Goal: Information Seeking & Learning: Learn about a topic

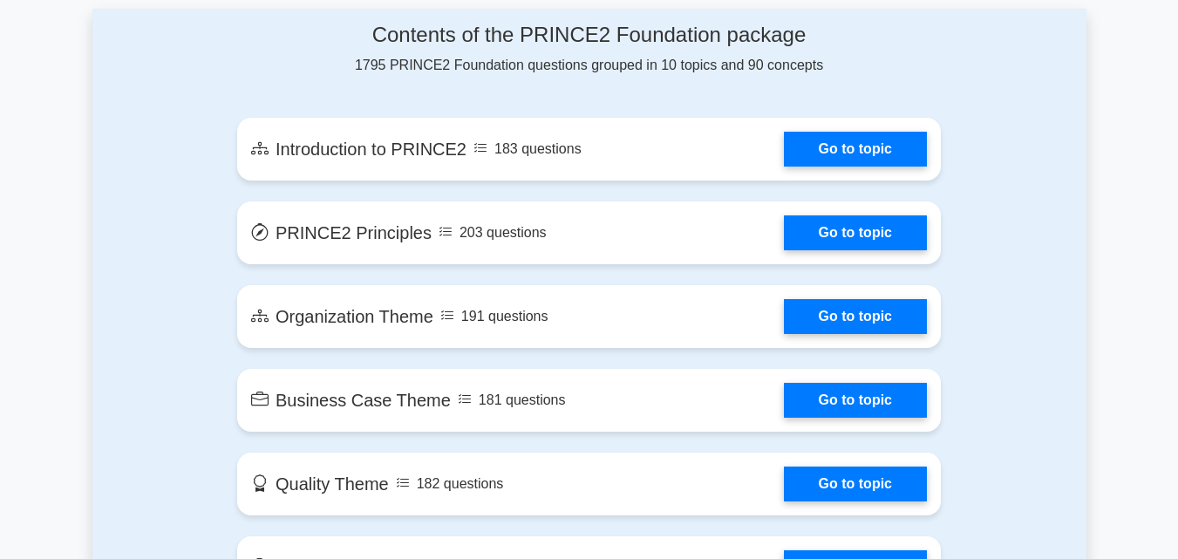
scroll to position [977, 0]
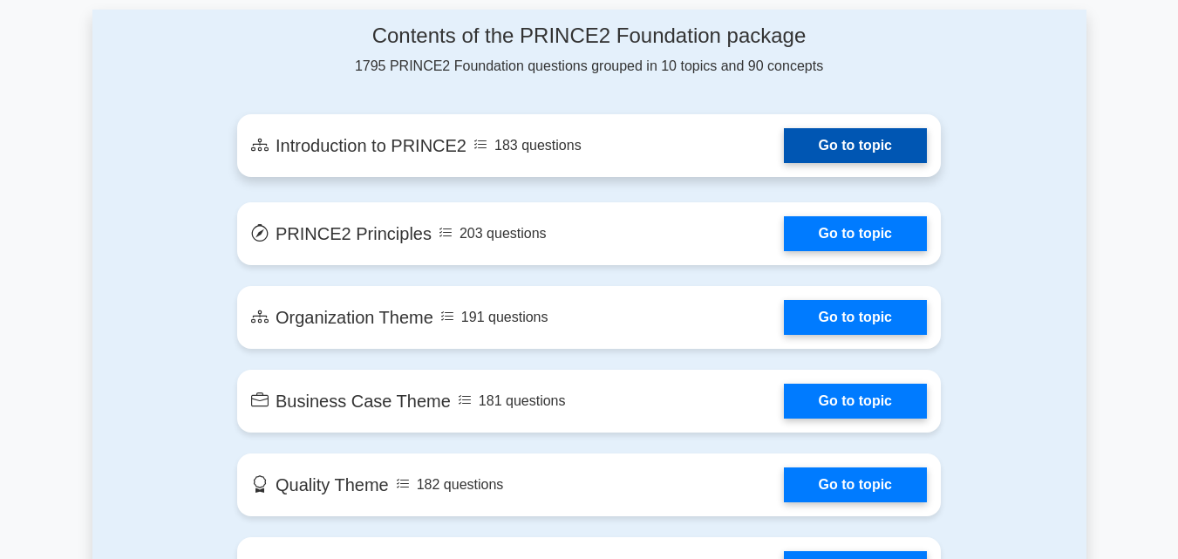
click at [784, 141] on link "Go to topic" at bounding box center [855, 145] width 143 height 35
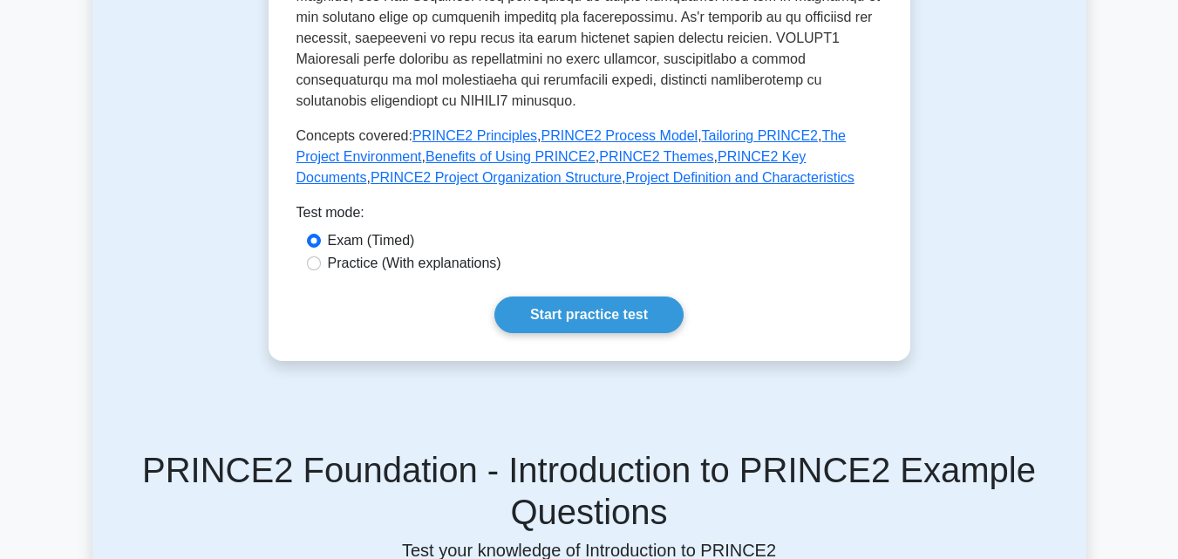
scroll to position [730, 0]
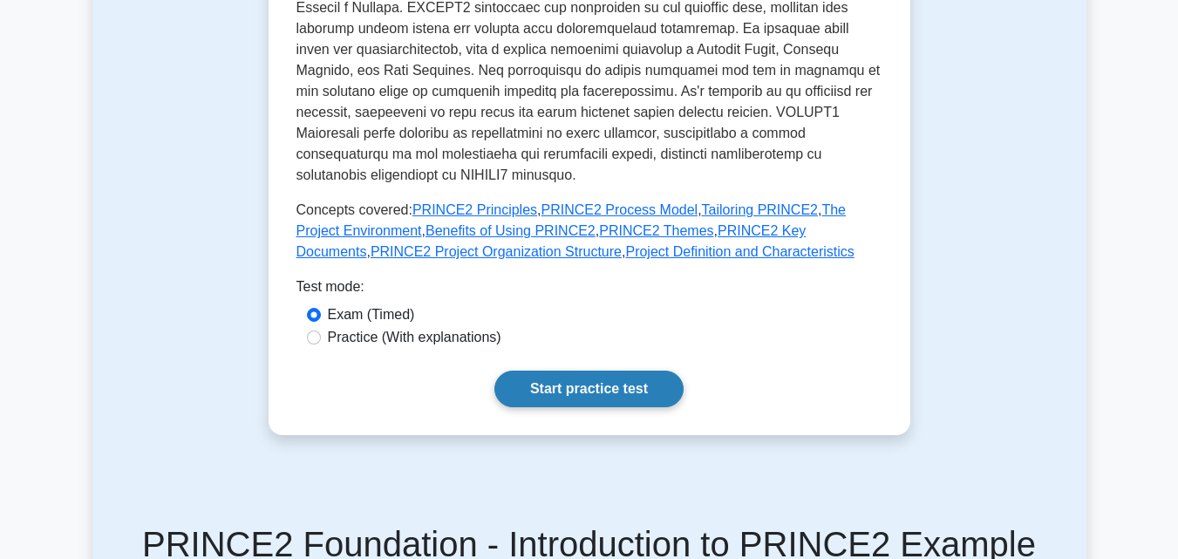
click at [614, 370] on link "Start practice test" at bounding box center [588, 388] width 189 height 37
